Goal: Information Seeking & Learning: Learn about a topic

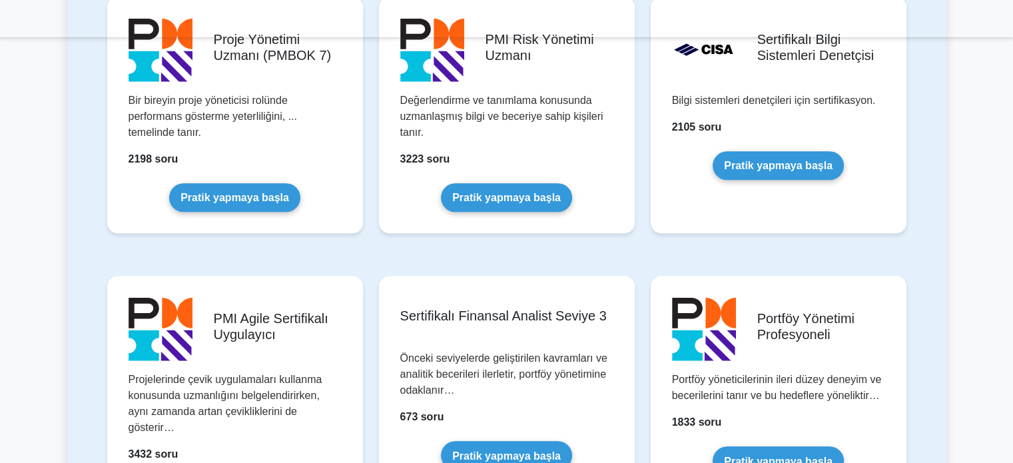
scroll to position [1265, 0]
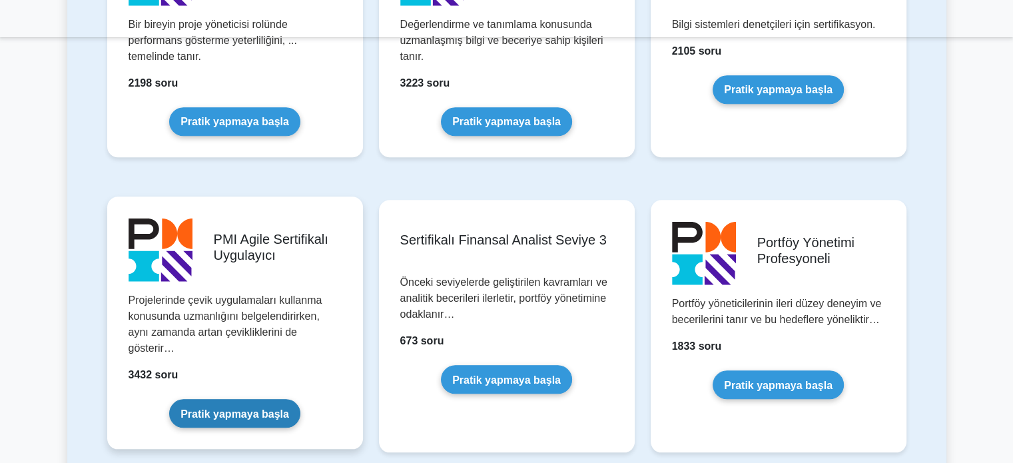
click at [237, 402] on link "Pratik yapmaya başla" at bounding box center [234, 413] width 131 height 29
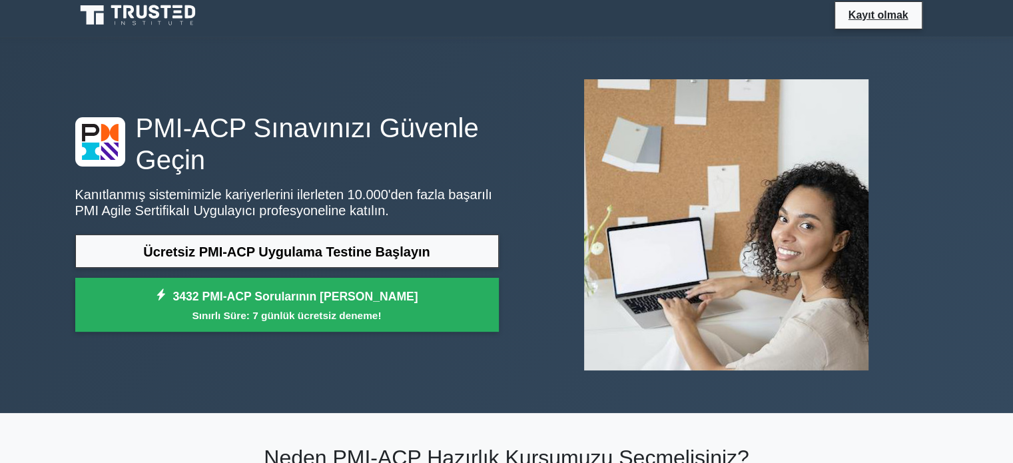
scroll to position [133, 0]
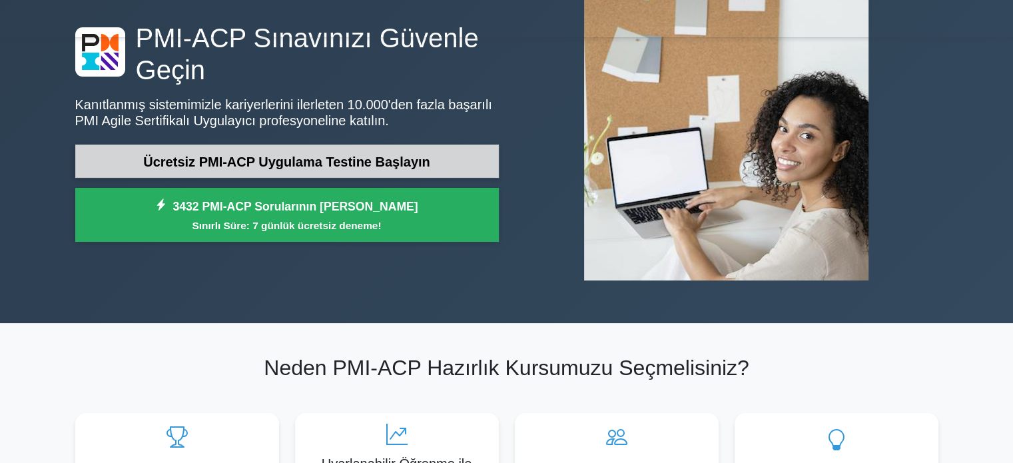
click at [236, 160] on font "Ücretsiz PMI-ACP Uygulama Testine Başlayın" at bounding box center [286, 161] width 287 height 15
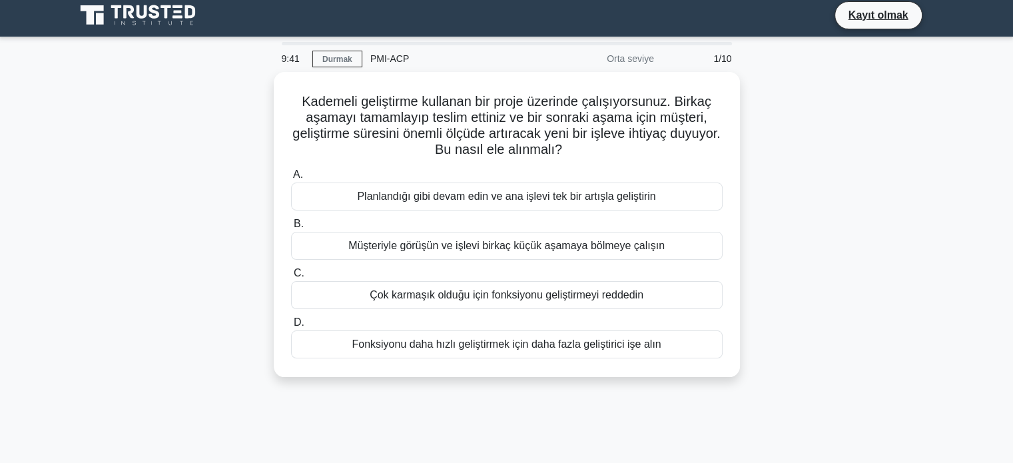
scroll to position [67, 0]
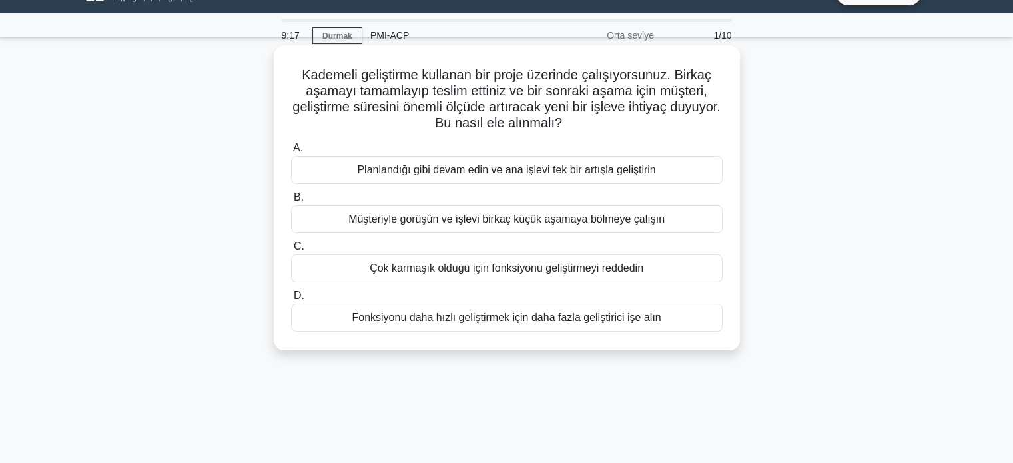
click at [397, 221] on font "Müşteriyle görüşün ve işlevi birkaç küçük aşamaya bölmeye çalışın" at bounding box center [506, 218] width 316 height 11
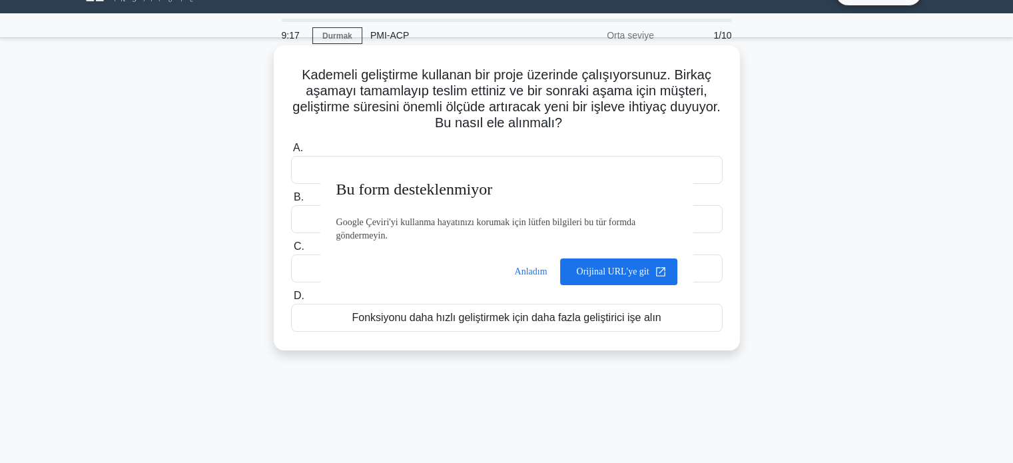
click at [291, 202] on input "B. Müşteriyle görüşün ve işlevi birkaç küçük aşamaya bölmeye çalışın" at bounding box center [291, 197] width 0 height 9
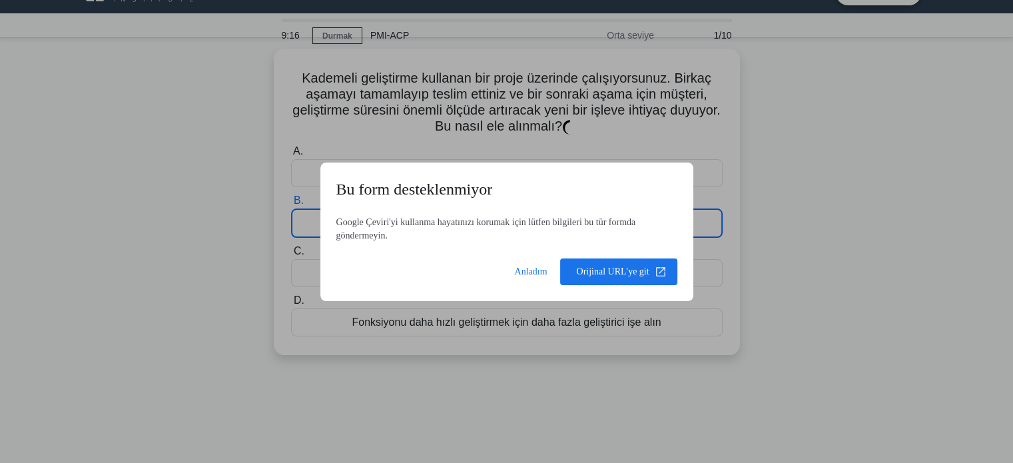
scroll to position [37, 0]
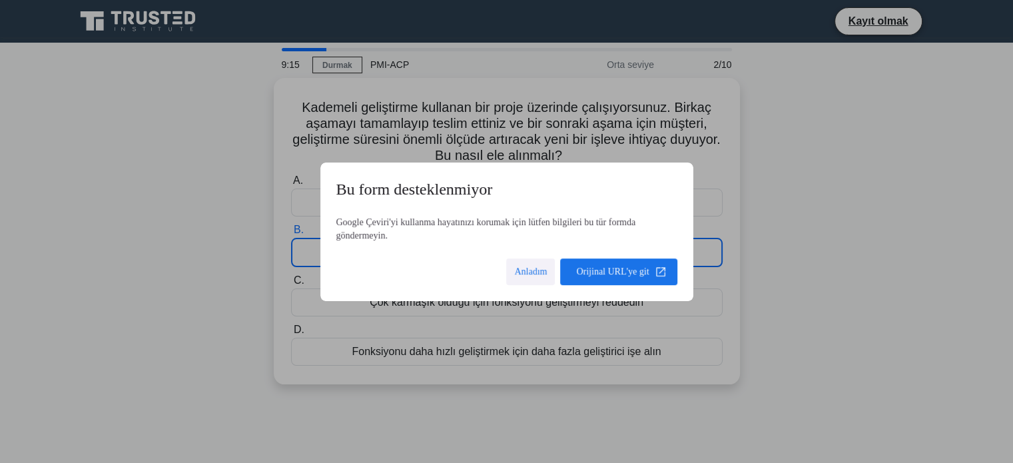
drag, startPoint x: 537, startPoint y: 272, endPoint x: 523, endPoint y: 268, distance: 13.7
click at [536, 272] on span at bounding box center [530, 272] width 49 height 32
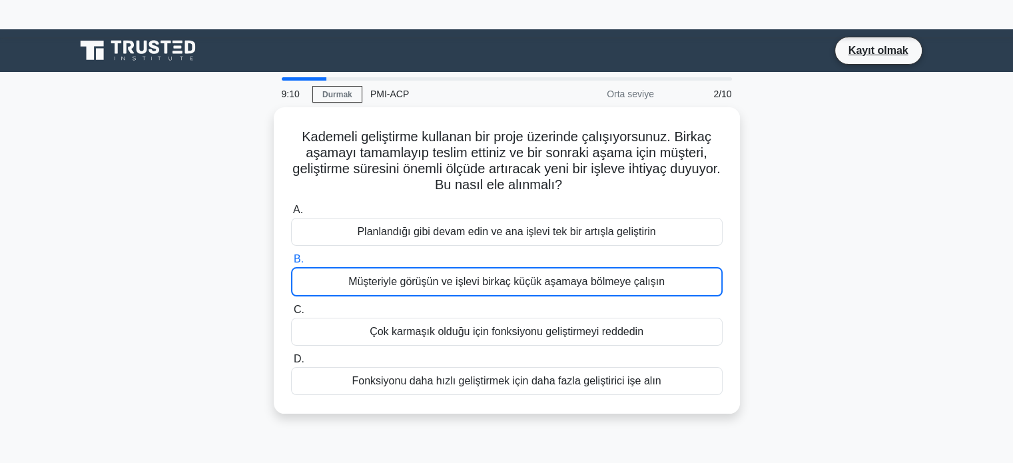
scroll to position [0, 0]
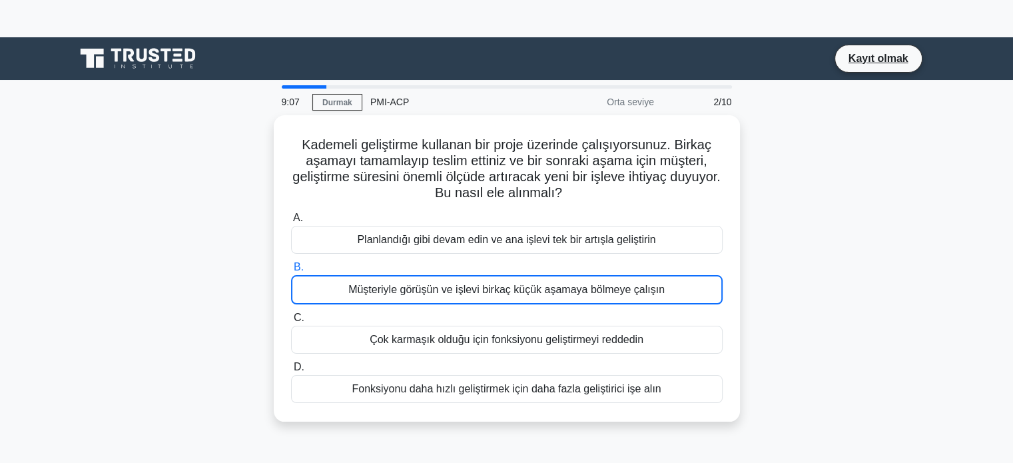
click at [854, 154] on div "Kademeli geliştirme kullanan bir proje üzerinde çalışıyorsunuz. Birkaç aşamayı …" at bounding box center [506, 276] width 879 height 322
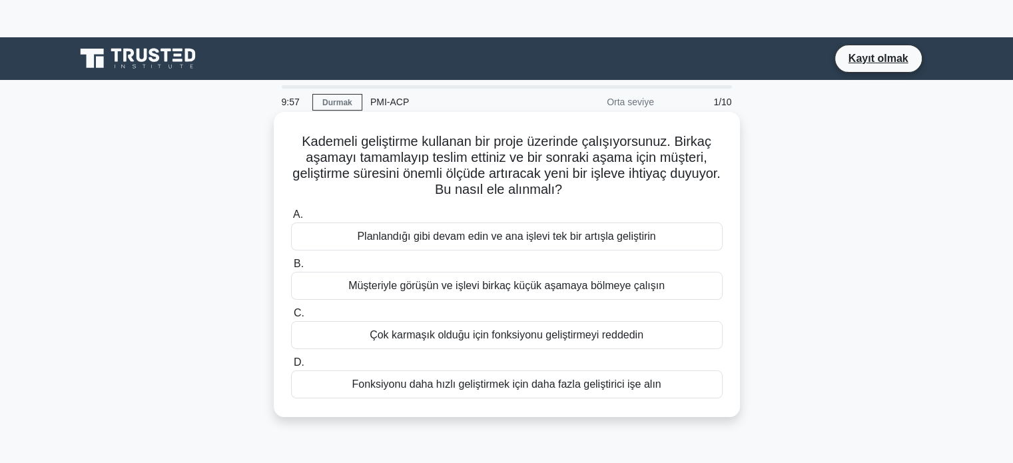
click at [427, 289] on font "Müşteriyle görüşün ve işlevi birkaç küçük aşamaya bölmeye çalışın" at bounding box center [506, 285] width 316 height 11
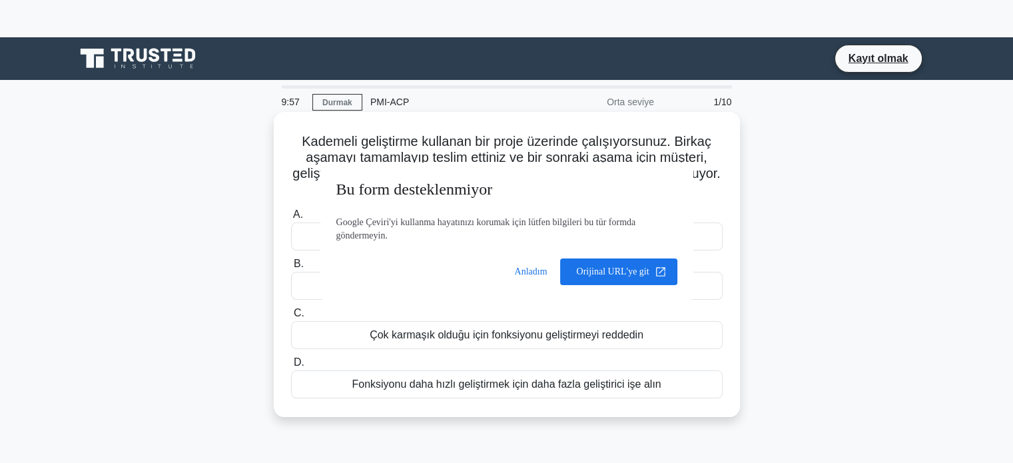
click at [291, 268] on input "B. Müşteriyle görüşün ve işlevi birkaç küçük aşamaya bölmeye çalışın" at bounding box center [291, 264] width 0 height 9
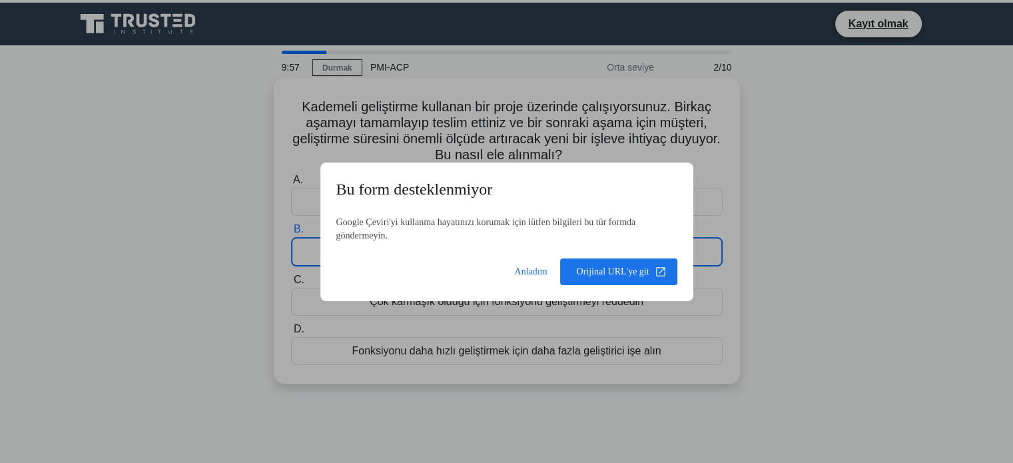
scroll to position [37, 0]
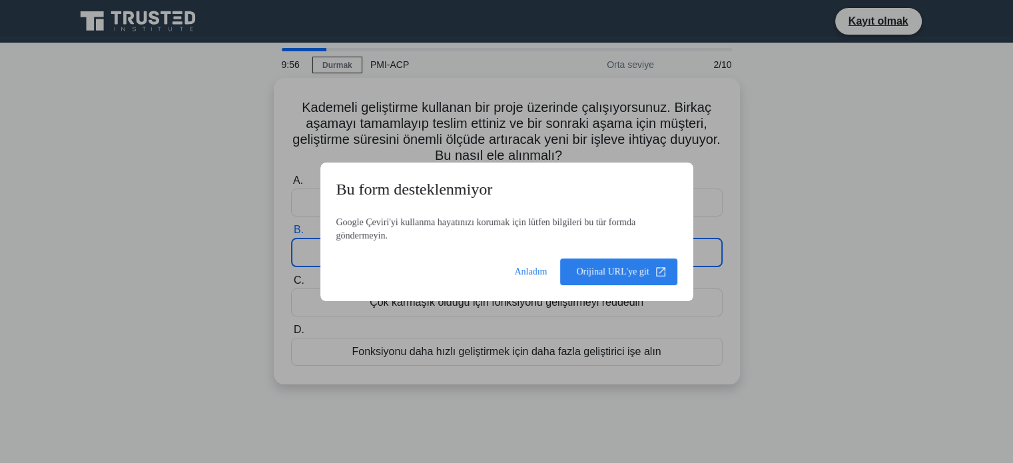
click at [616, 277] on span at bounding box center [618, 272] width 117 height 32
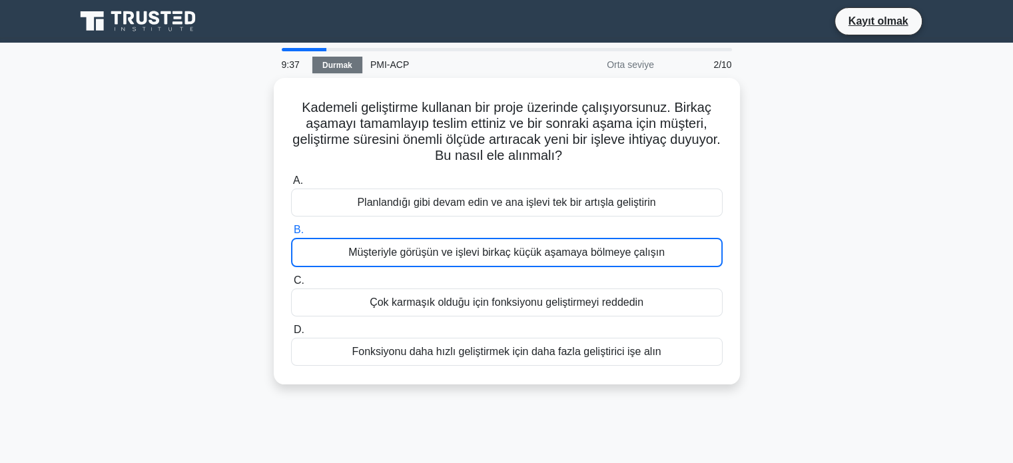
click at [326, 63] on font "Durmak" at bounding box center [337, 65] width 30 height 9
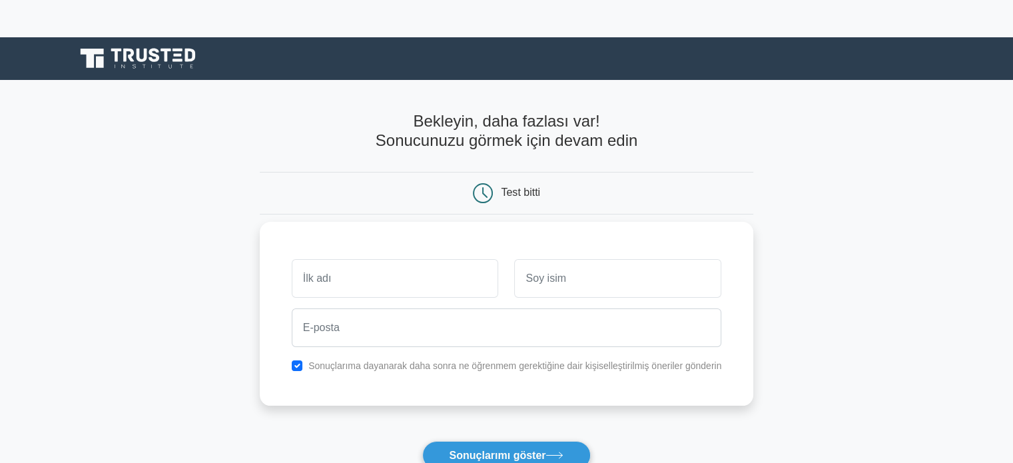
click at [394, 266] on input "text" at bounding box center [395, 278] width 207 height 39
type input "[PERSON_NAME]"
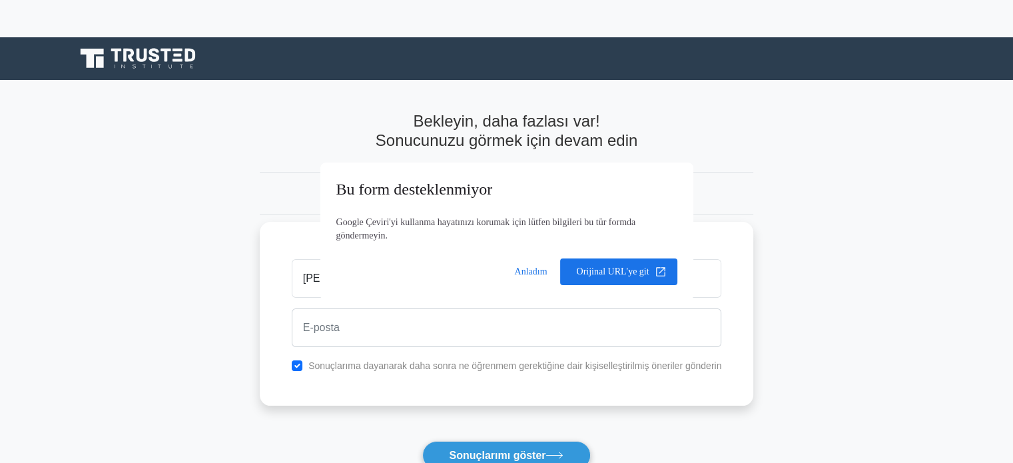
click at [549, 282] on body "Register Bekleyin, daha fazlası var! Sonucunuzu görmek için devam edin Test bit…" at bounding box center [506, 372] width 1013 height 670
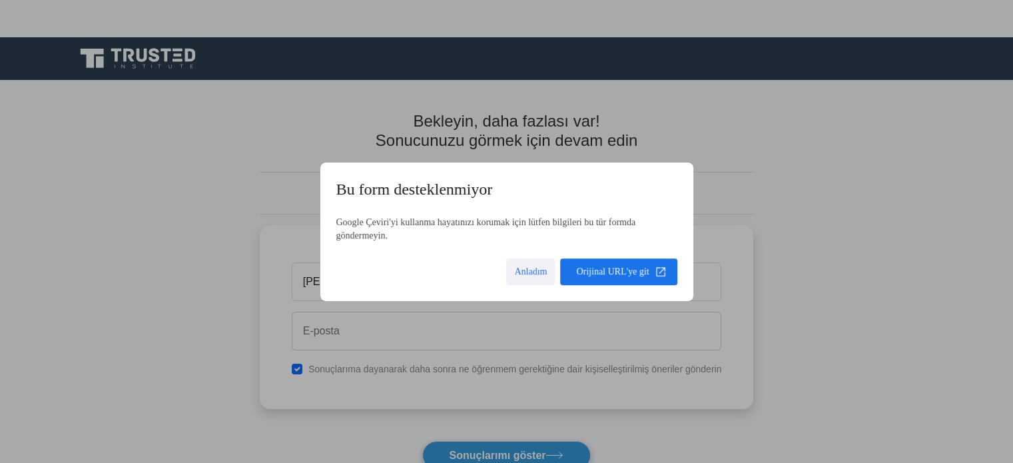
click at [524, 272] on span at bounding box center [530, 272] width 49 height 32
drag, startPoint x: 536, startPoint y: 277, endPoint x: 485, endPoint y: 226, distance: 72.5
click at [536, 276] on span at bounding box center [530, 272] width 49 height 32
